Goal: Information Seeking & Learning: Learn about a topic

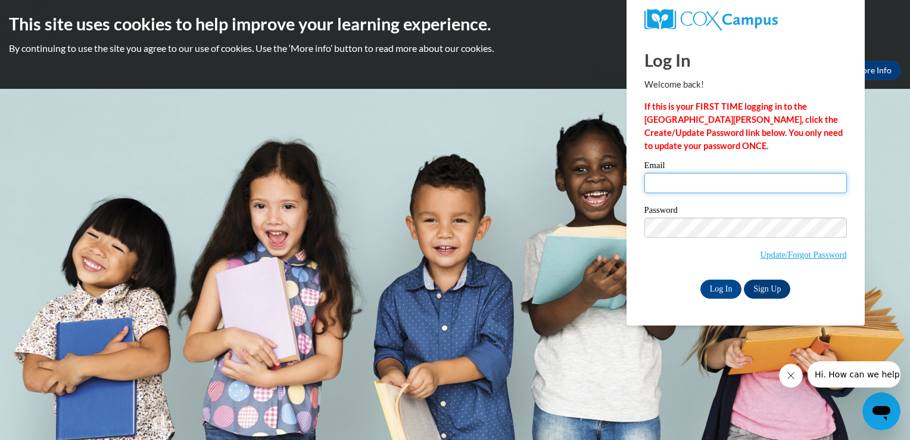
type input "jeanette.rohlik@isd640.org"
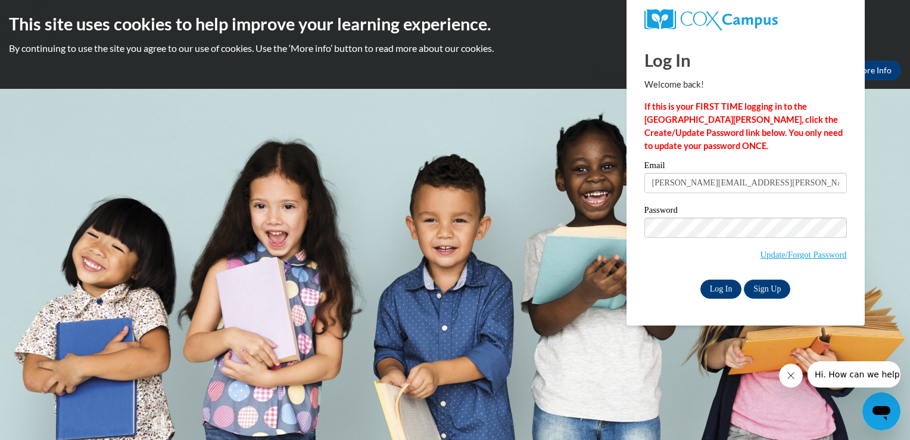
click at [729, 290] on input "Log In" at bounding box center [721, 288] width 42 height 19
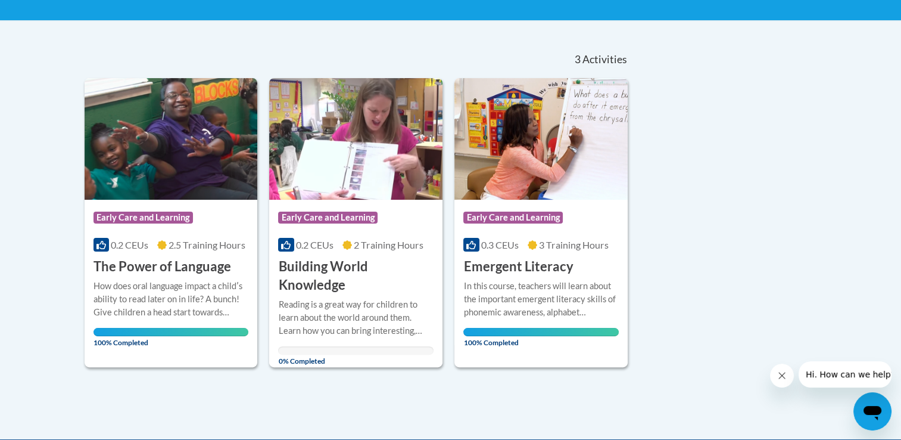
scroll to position [231, 0]
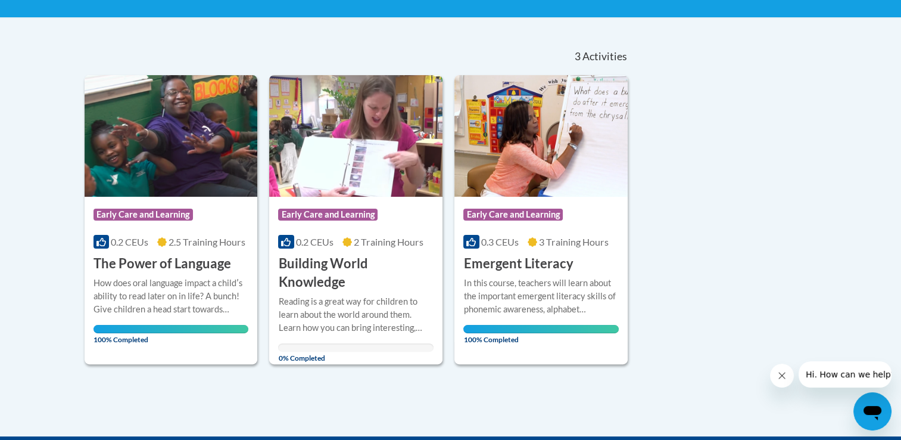
click at [362, 162] on img at bounding box center [355, 136] width 173 height 122
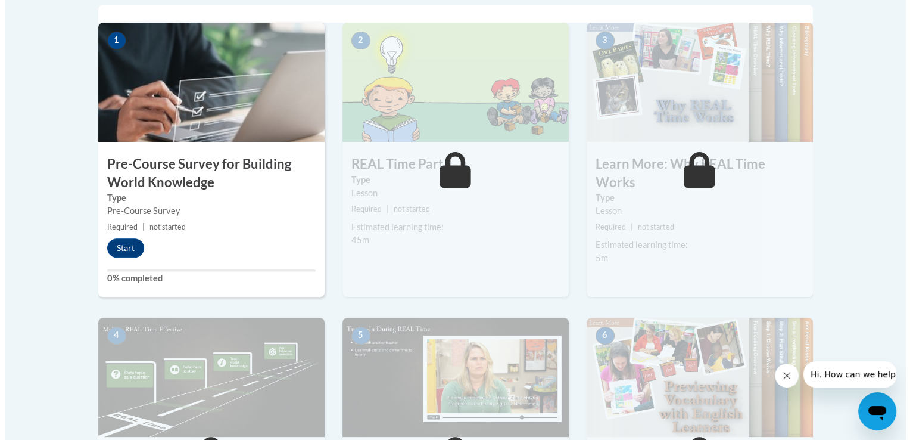
scroll to position [396, 0]
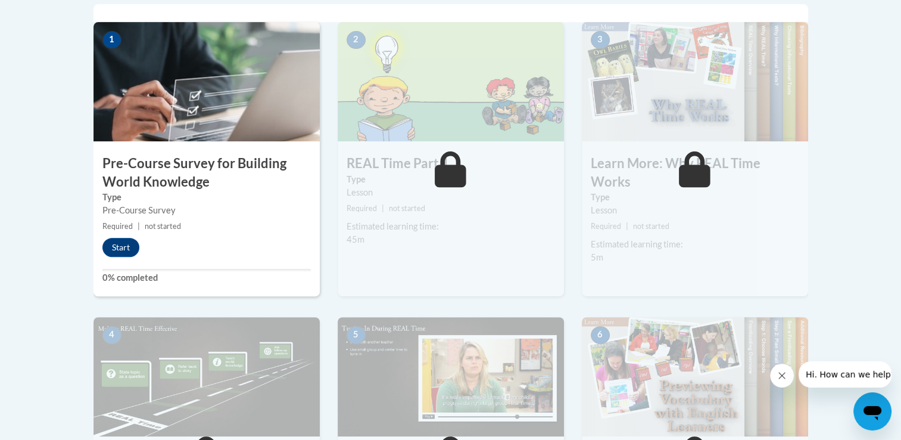
click at [229, 243] on div "1 Pre-Course Survey for Building World Knowledge Type Pre-Course Survey Require…" at bounding box center [207, 159] width 226 height 274
click at [125, 245] on button "Start" at bounding box center [120, 247] width 37 height 19
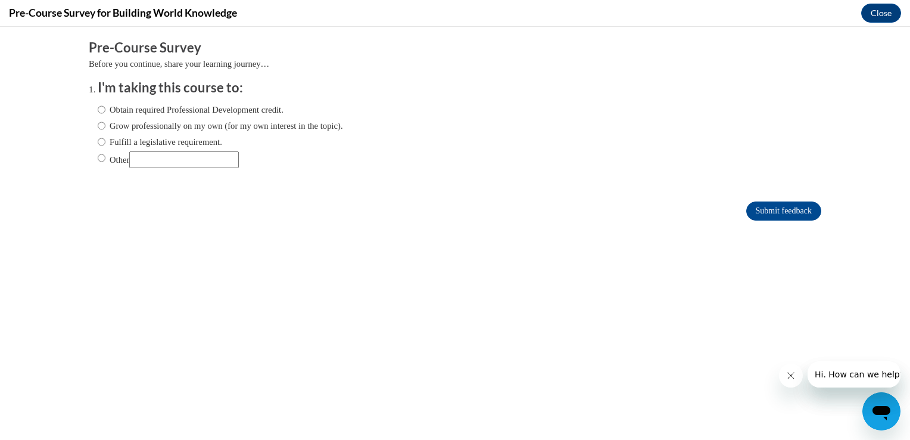
scroll to position [0, 0]
click at [213, 144] on label "Fulfill a legislative requirement." at bounding box center [160, 141] width 124 height 13
click at [105, 144] on input "Fulfill a legislative requirement." at bounding box center [102, 141] width 8 height 13
radio input "true"
click at [774, 211] on input "Submit feedback" at bounding box center [783, 210] width 75 height 19
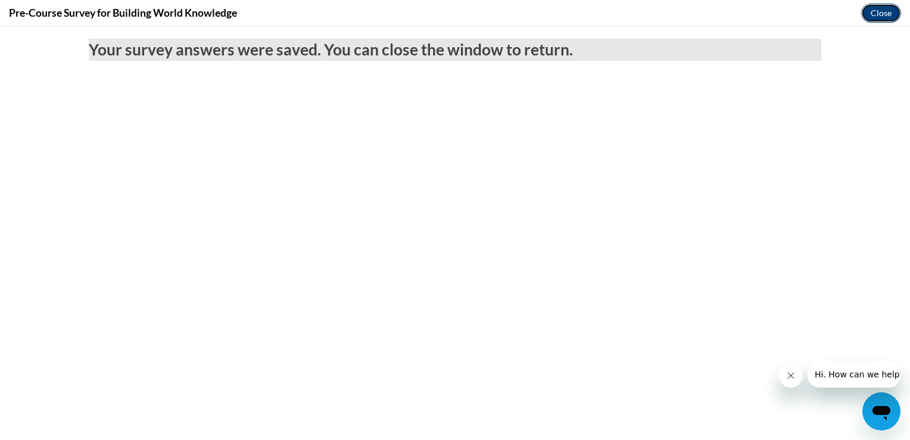
click at [886, 14] on button "Close" at bounding box center [881, 13] width 40 height 19
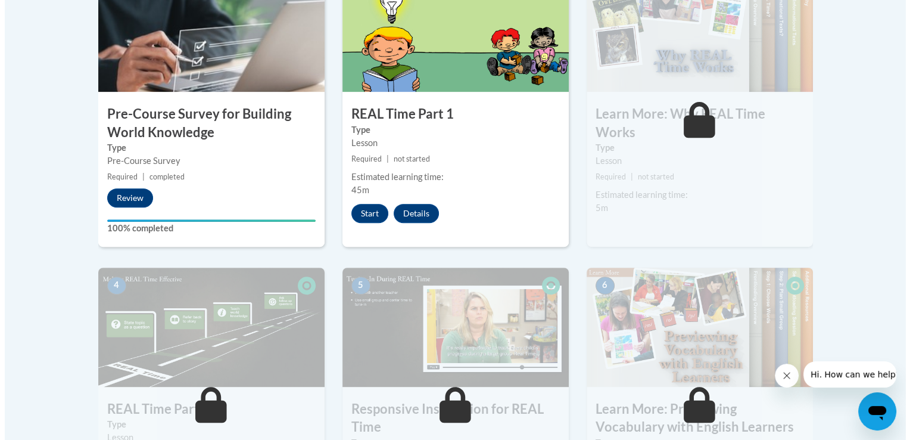
scroll to position [443, 0]
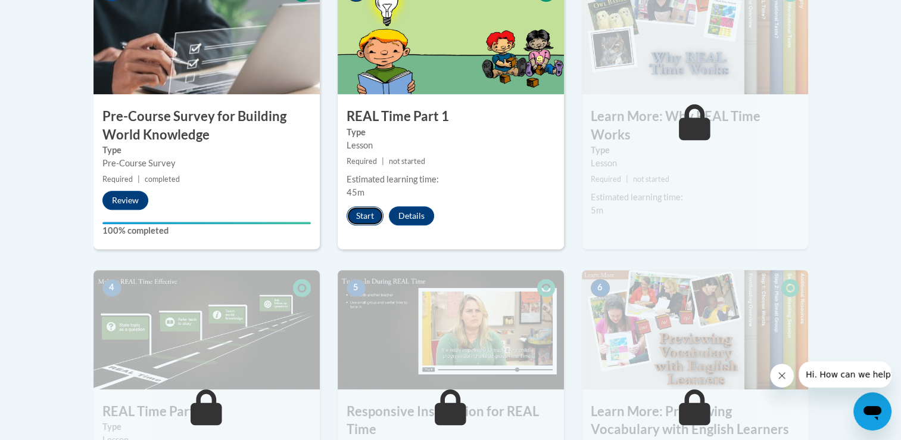
click at [370, 219] on button "Start" at bounding box center [365, 215] width 37 height 19
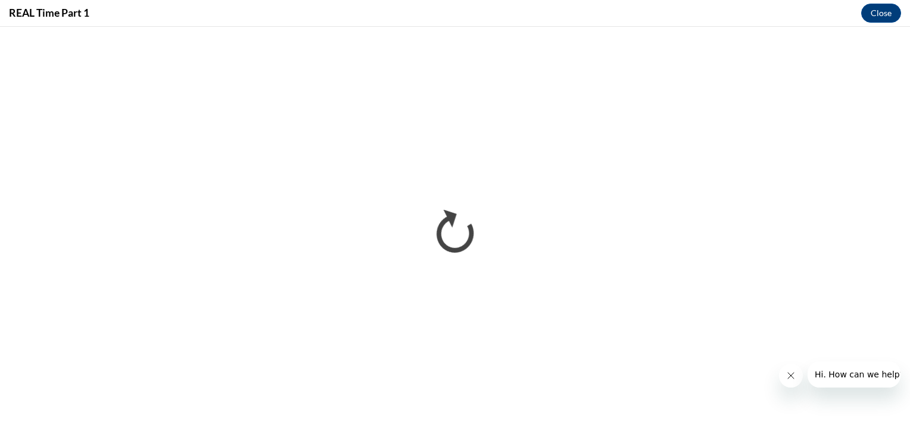
scroll to position [0, 0]
